Goal: Book appointment/travel/reservation

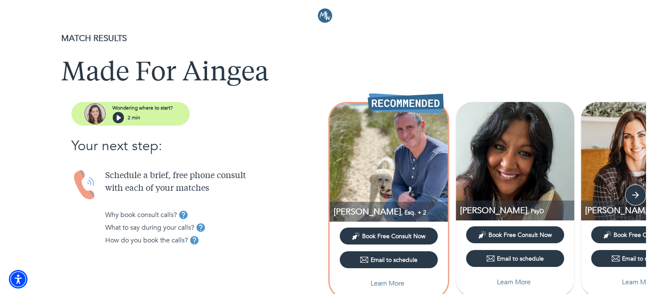
scroll to position [66, 0]
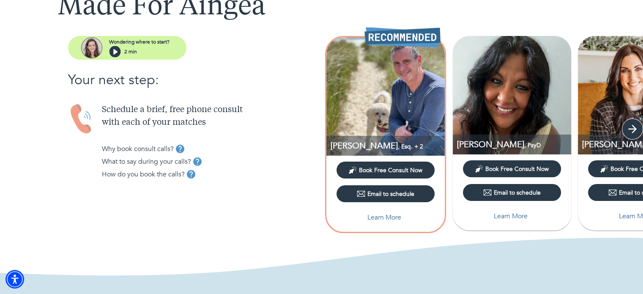
click at [637, 125] on icon "button" at bounding box center [632, 129] width 13 height 13
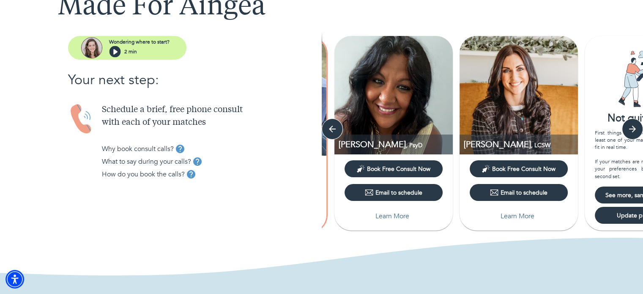
click at [389, 214] on p "Learn More" at bounding box center [392, 216] width 34 height 10
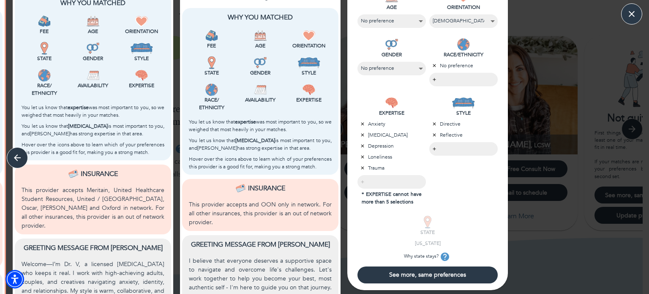
scroll to position [317, 0]
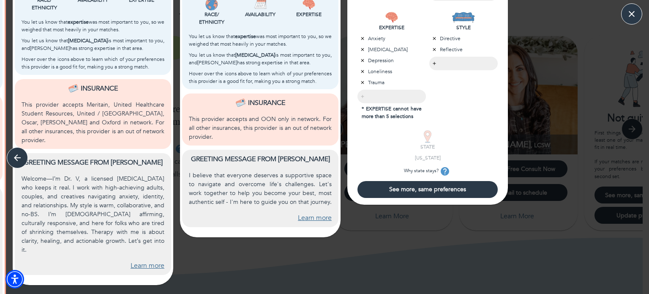
click at [143, 261] on link "Learn more" at bounding box center [148, 266] width 34 height 10
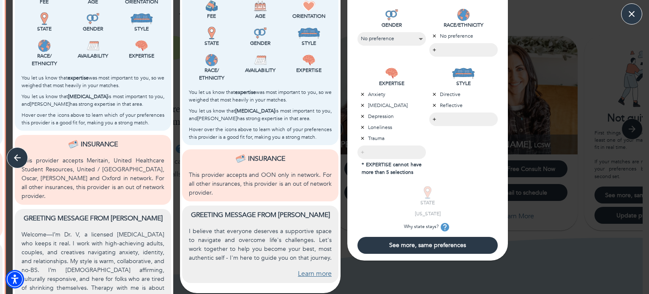
scroll to position [260, 0]
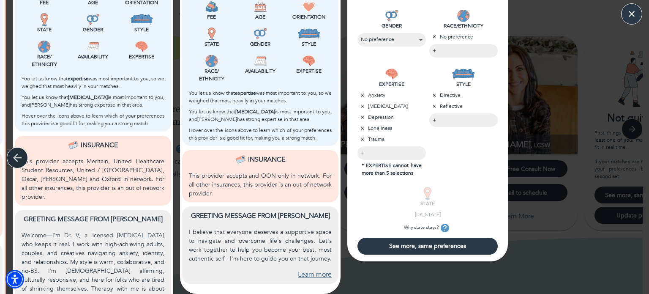
click at [15, 155] on icon "button" at bounding box center [17, 157] width 13 height 13
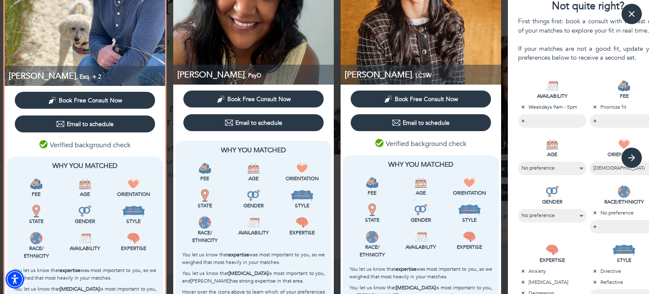
scroll to position [0, 0]
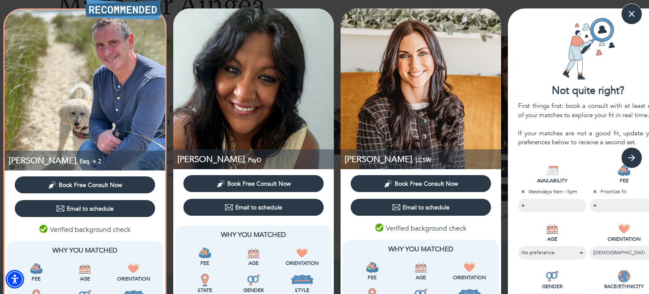
click at [265, 181] on span "Book Free Consult Now" at bounding box center [258, 184] width 63 height 8
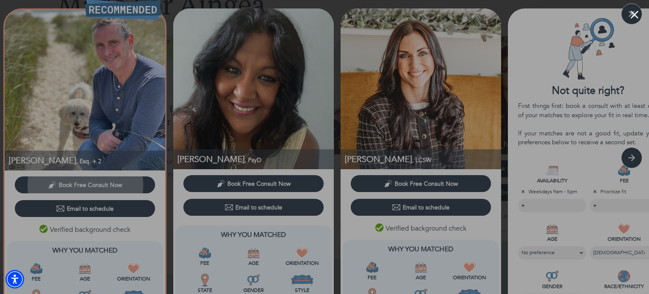
scroll to position [351, 0]
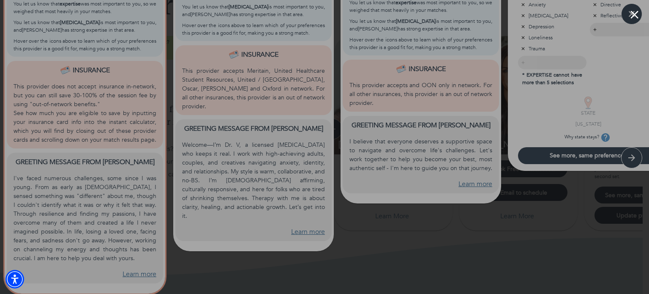
click at [634, 12] on button "Close modal" at bounding box center [635, 15] width 8 height 8
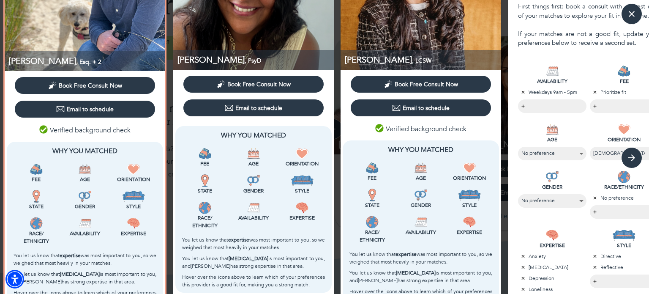
scroll to position [87, 0]
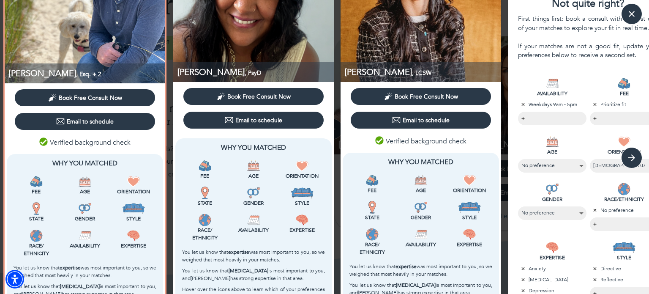
click at [265, 122] on div "Email to schedule" at bounding box center [253, 120] width 57 height 8
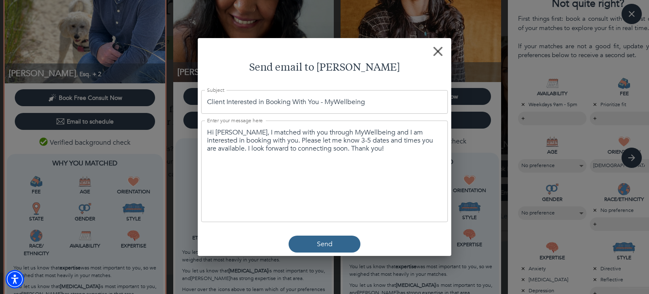
click at [436, 45] on button "button" at bounding box center [438, 51] width 20 height 20
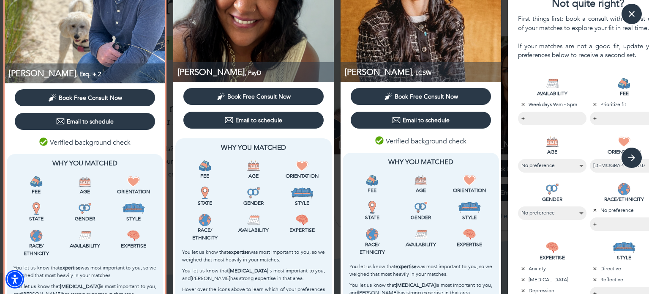
click at [266, 98] on span "Book Free Consult Now" at bounding box center [258, 97] width 63 height 8
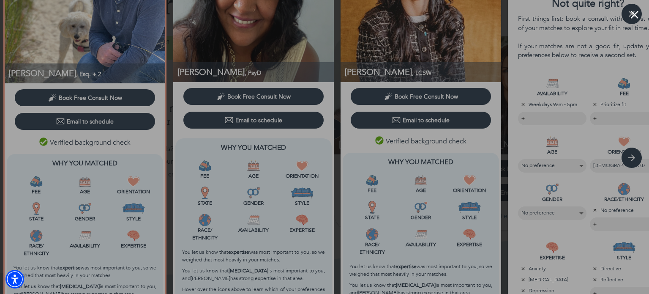
click at [85, 154] on div at bounding box center [324, 147] width 649 height 294
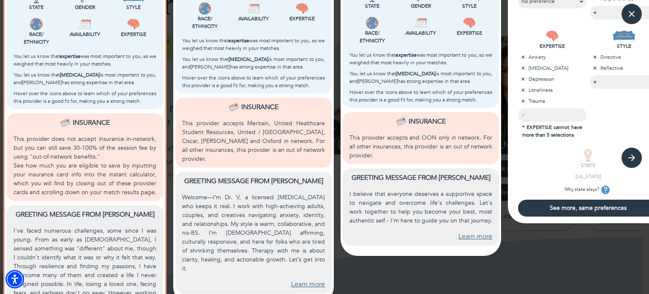
scroll to position [351, 0]
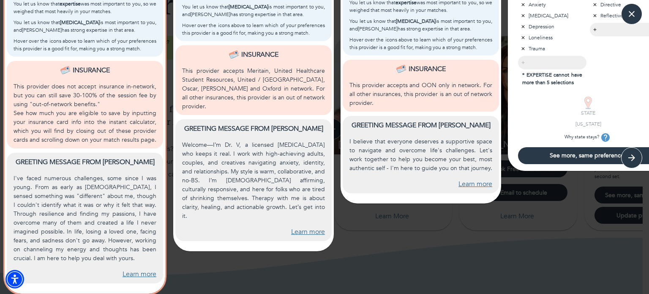
click at [313, 227] on link "Learn more" at bounding box center [308, 232] width 34 height 10
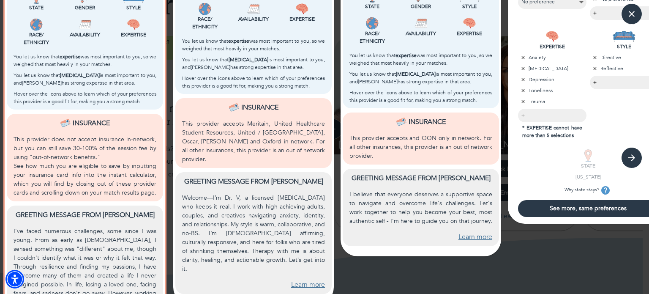
scroll to position [299, 0]
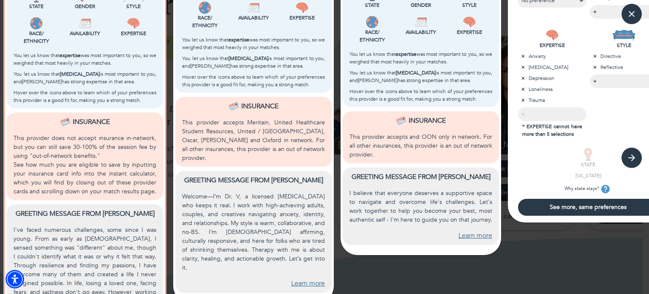
click at [484, 235] on link "Learn more" at bounding box center [476, 236] width 34 height 10
